Goal: Check status: Check status

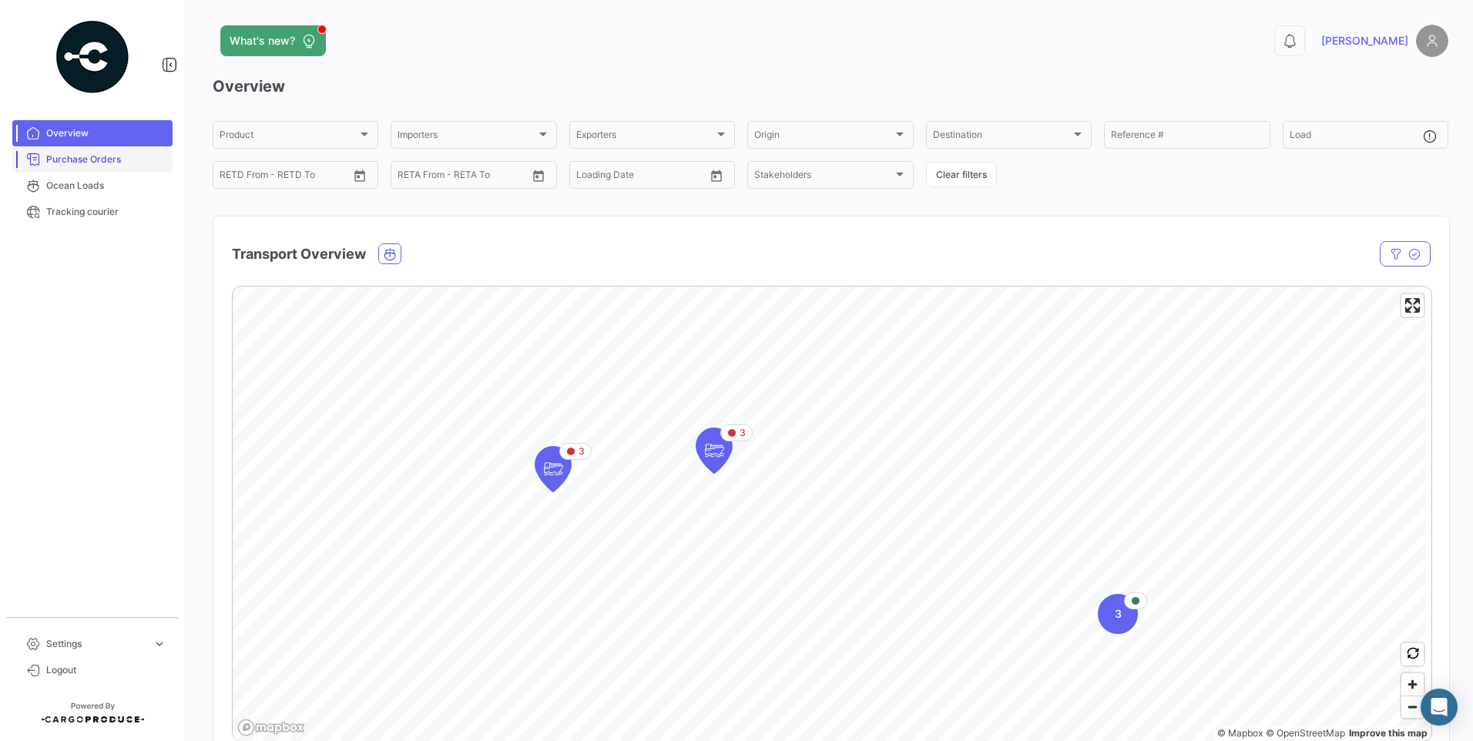
click at [76, 161] on span "Purchase Orders" at bounding box center [106, 160] width 120 height 14
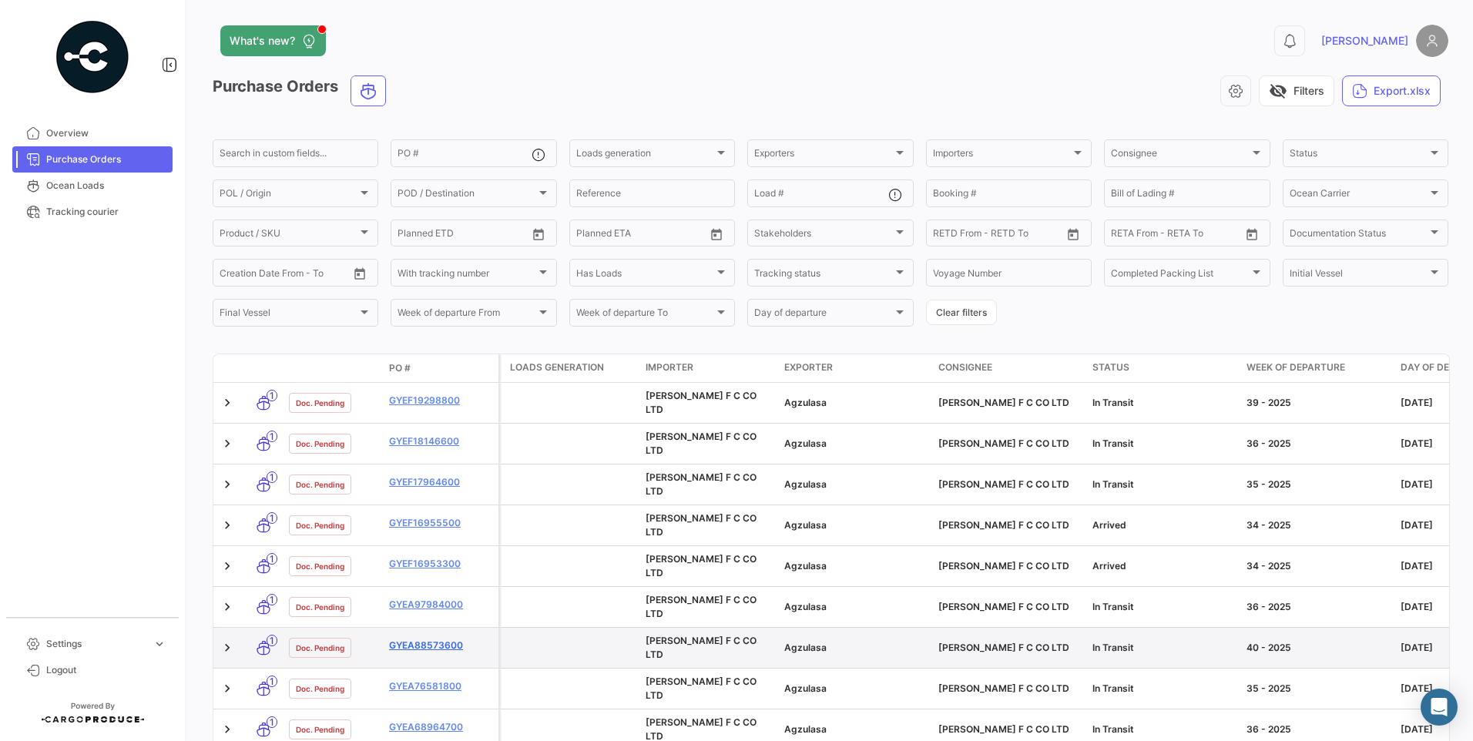
click at [435, 639] on link "GYEA88573600" at bounding box center [440, 646] width 103 height 14
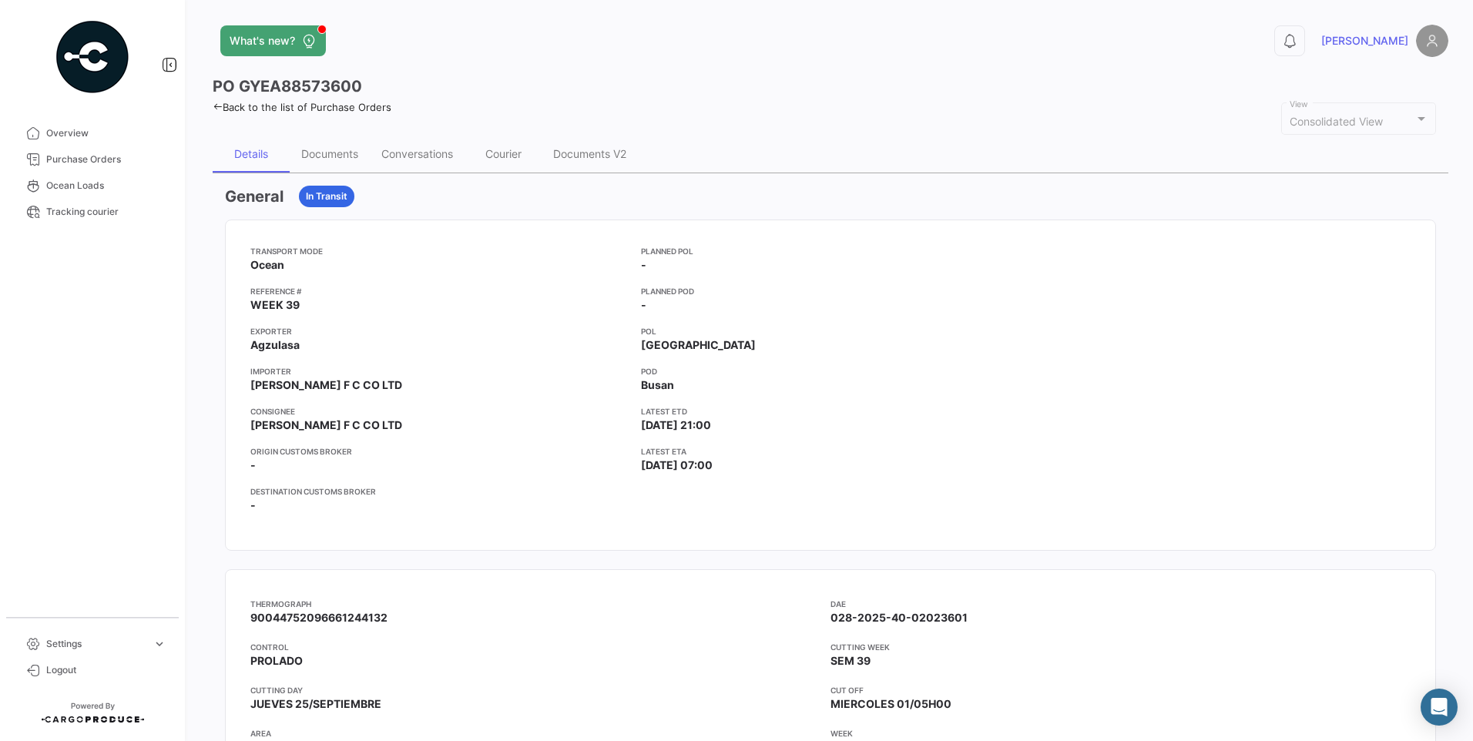
drag, startPoint x: 242, startPoint y: 85, endPoint x: 358, endPoint y: 82, distance: 116.4
click at [358, 82] on h3 "PO GYEA88573600" at bounding box center [287, 87] width 149 height 22
copy h3 "GYEA88573600"
